Goal: Task Accomplishment & Management: Manage account settings

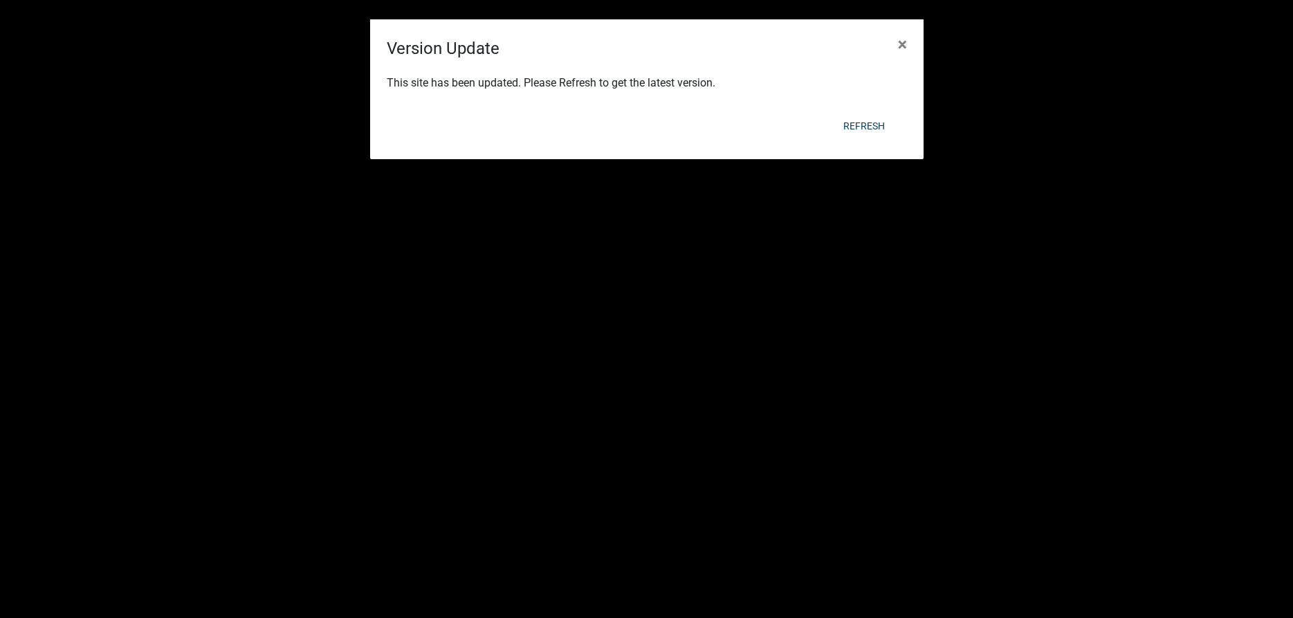
select select "3: 100"
click at [853, 125] on button "Refresh" at bounding box center [864, 125] width 64 height 25
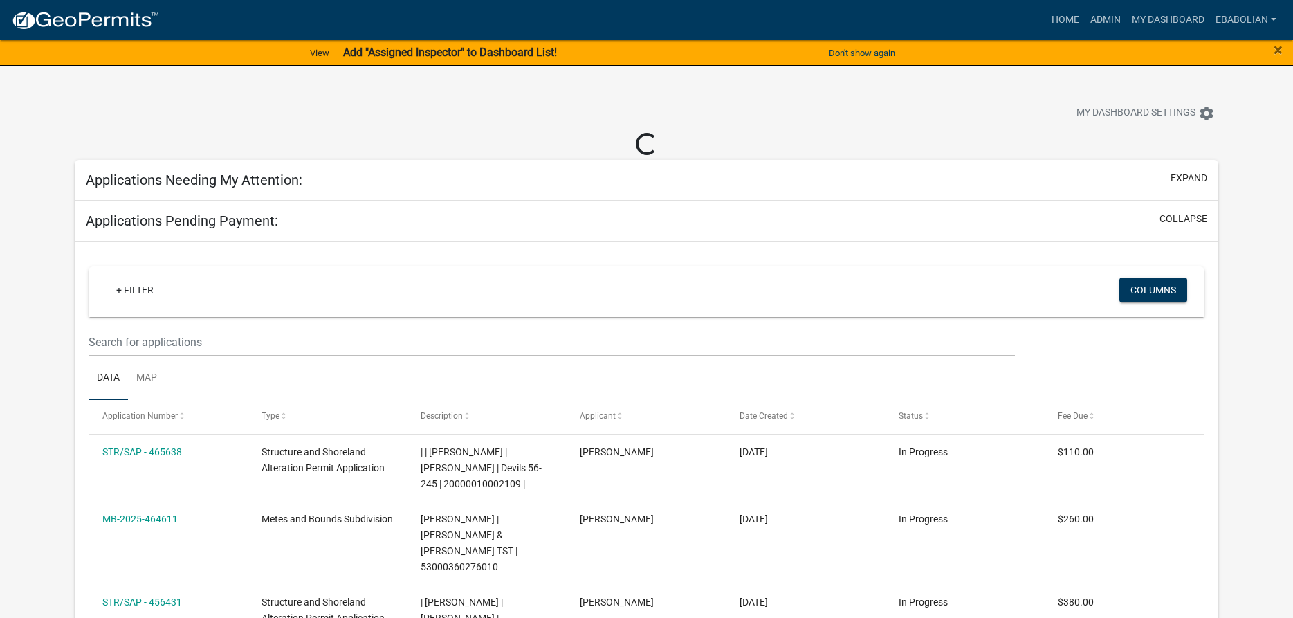
select select "3: 100"
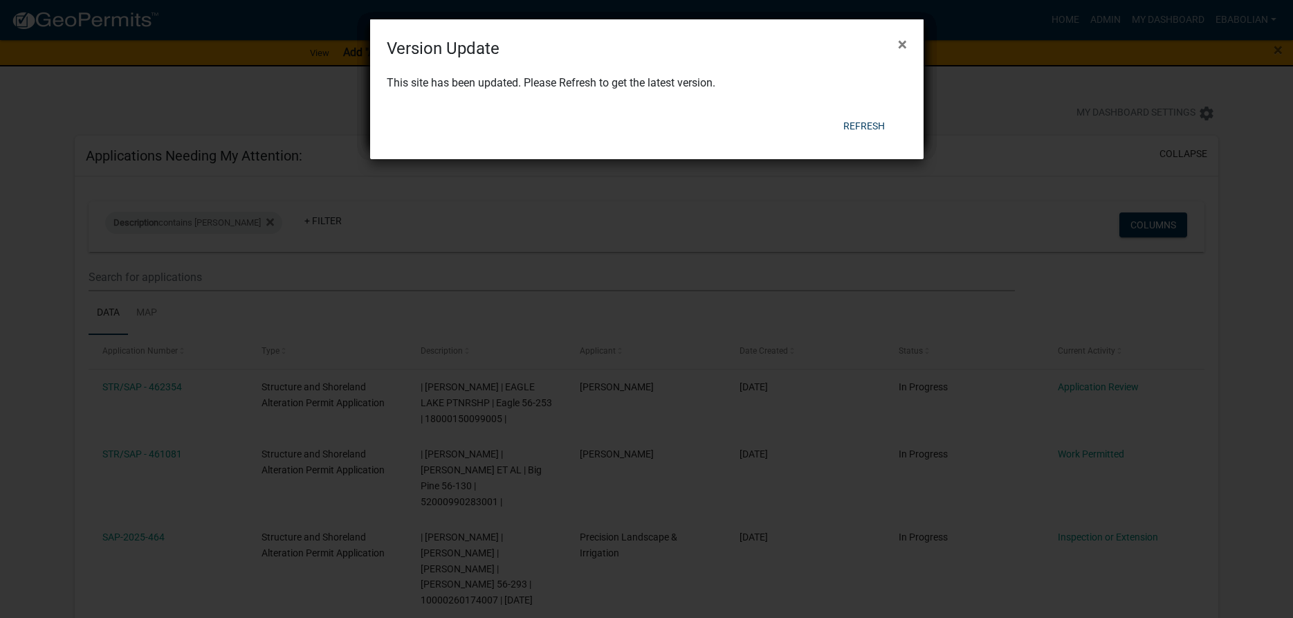
select select "3: 100"
click at [867, 125] on button "Refresh" at bounding box center [864, 125] width 64 height 25
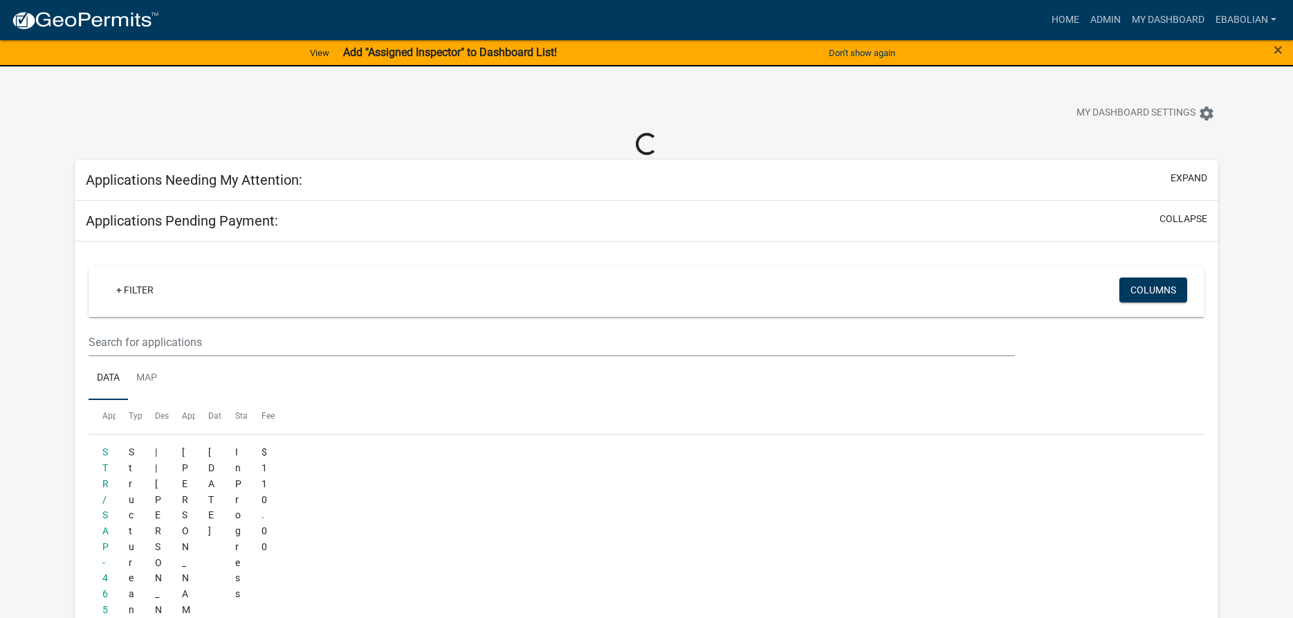
select select "3: 100"
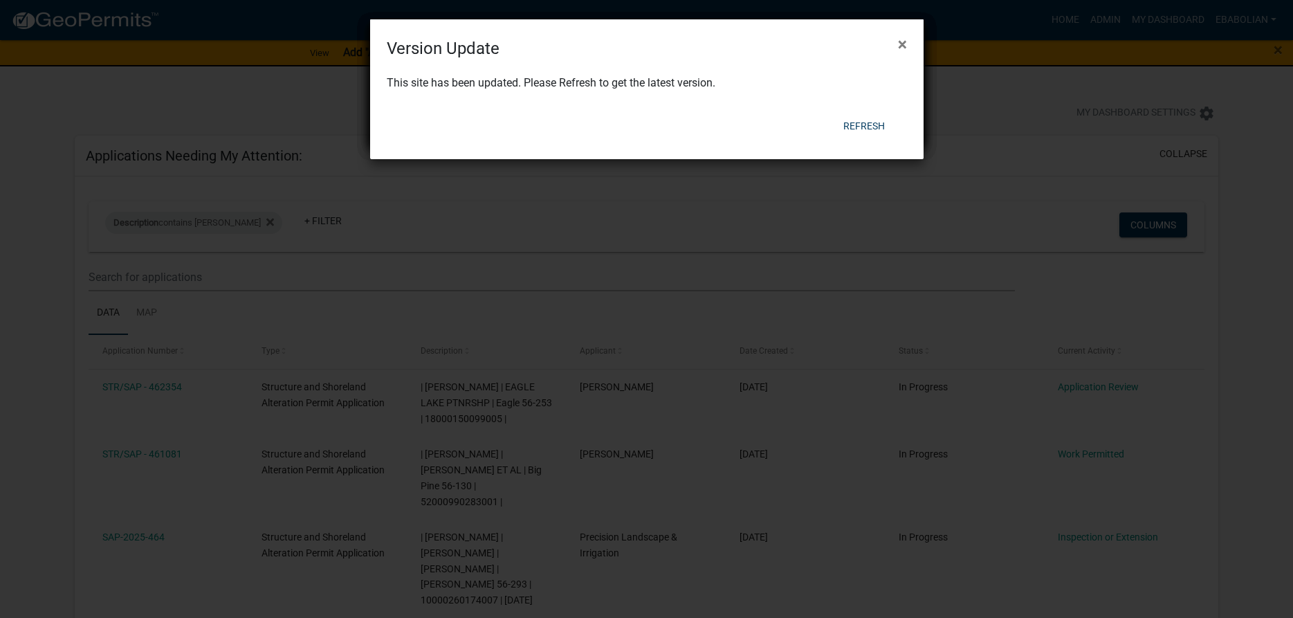
select select "3: 100"
click at [863, 125] on button "Refresh" at bounding box center [864, 125] width 64 height 25
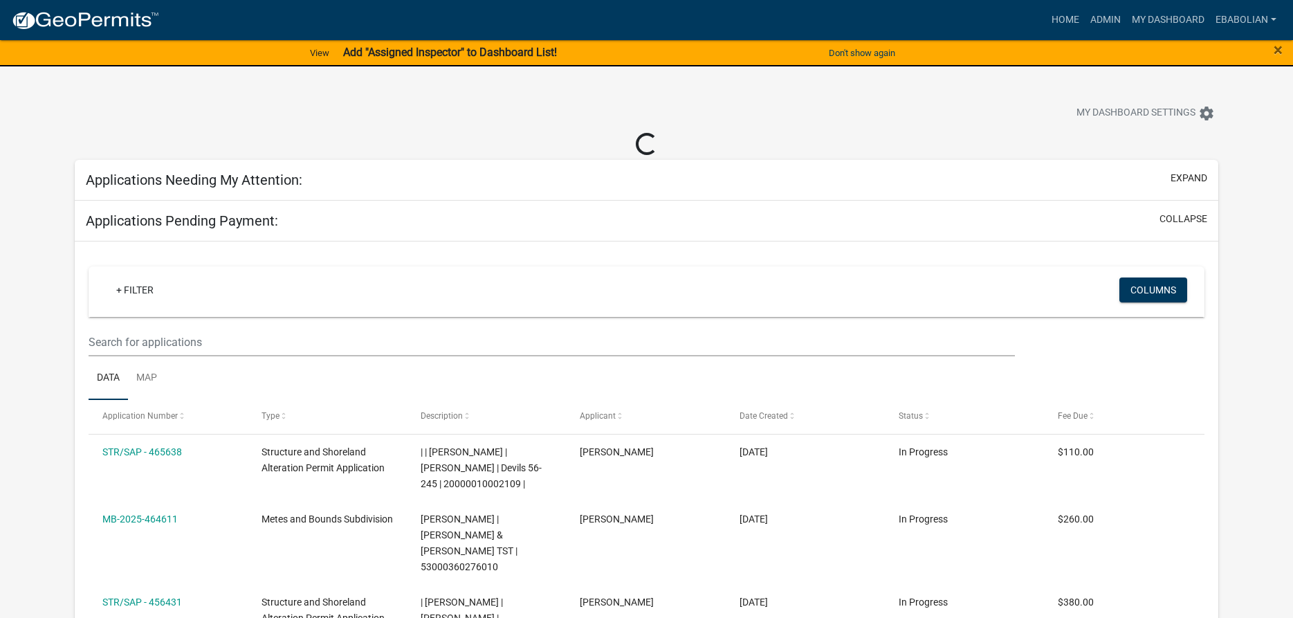
select select "3: 100"
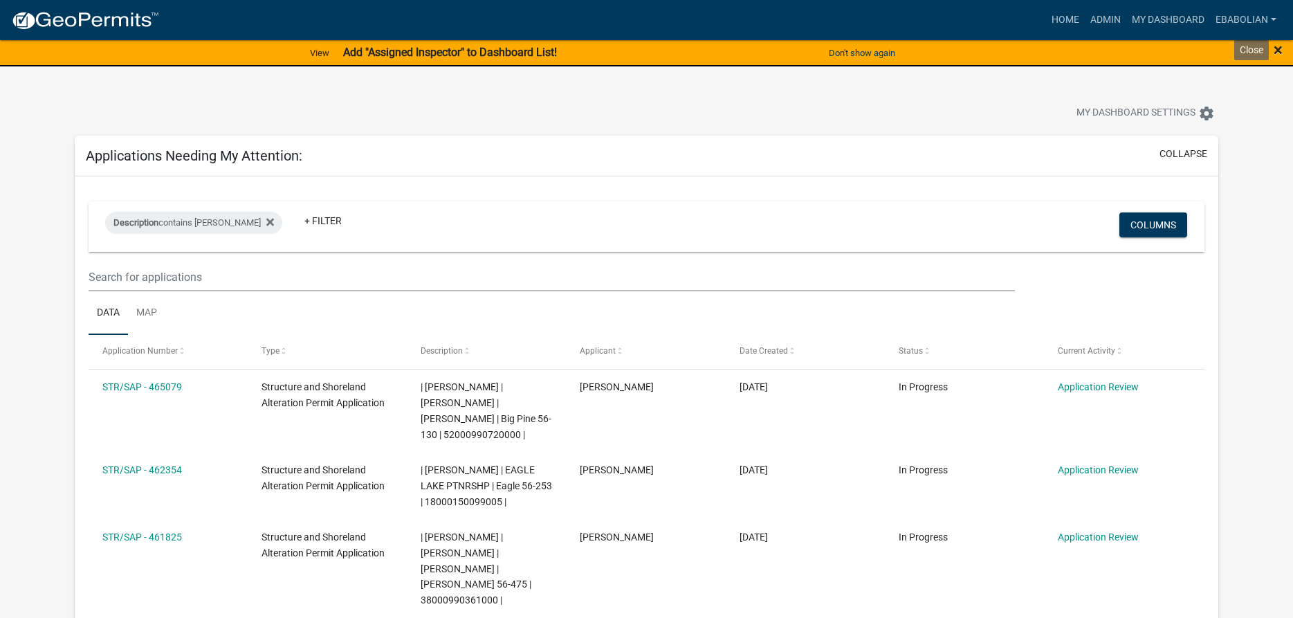
click at [1281, 51] on span "×" at bounding box center [1278, 49] width 9 height 19
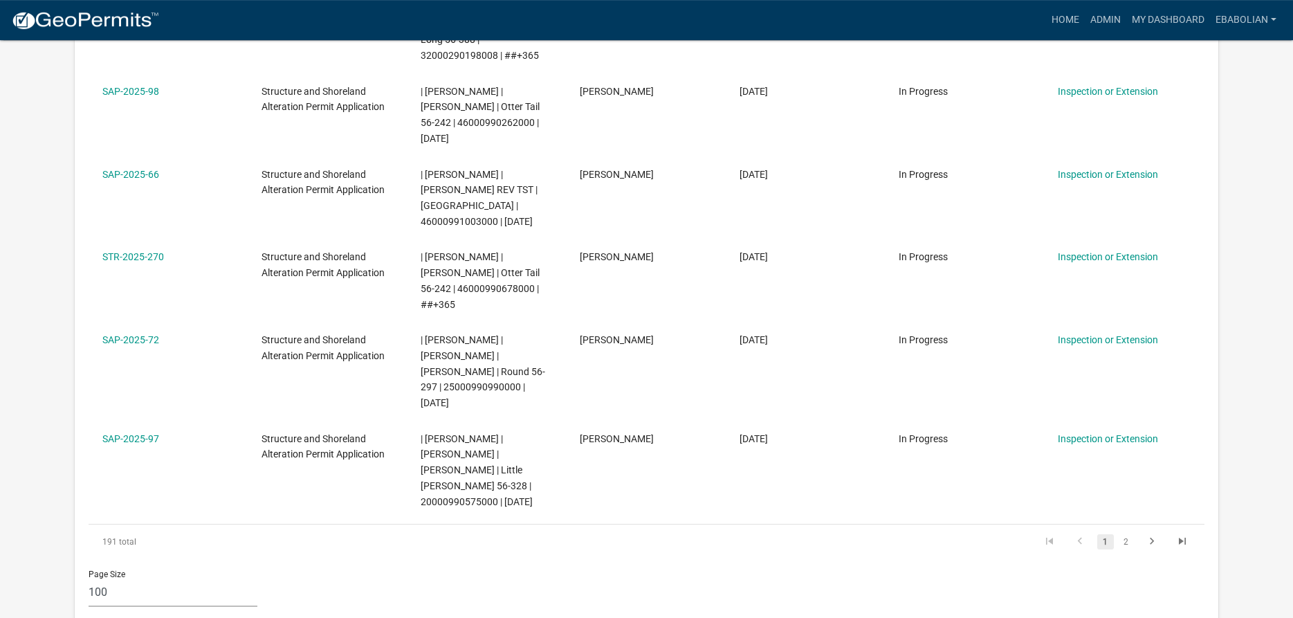
scroll to position [8978, 0]
